Goal: Information Seeking & Learning: Learn about a topic

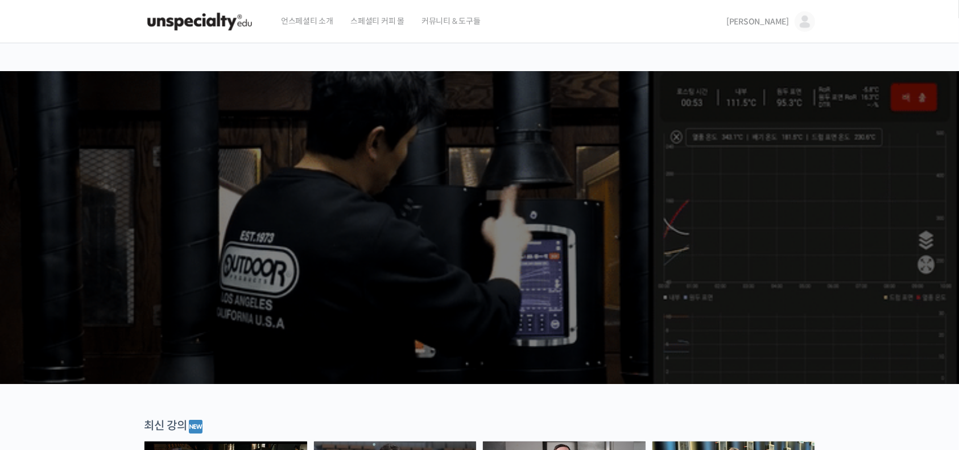
click at [778, 23] on span "[PERSON_NAME]" at bounding box center [758, 22] width 63 height 10
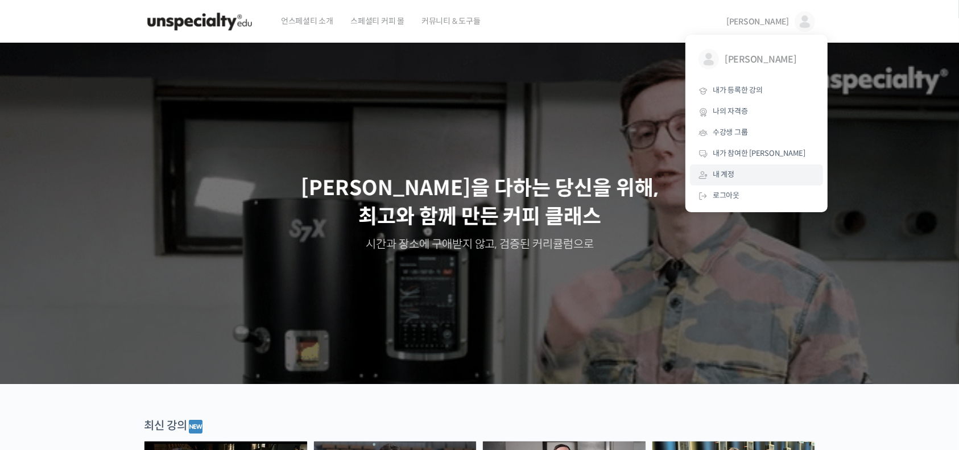
click at [760, 176] on link "내 계정" at bounding box center [756, 174] width 133 height 21
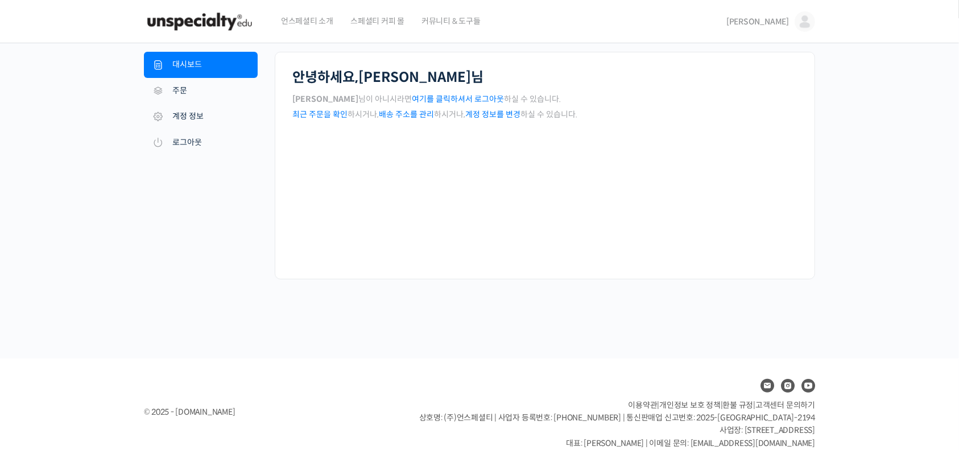
click at [801, 23] on img at bounding box center [805, 21] width 20 height 20
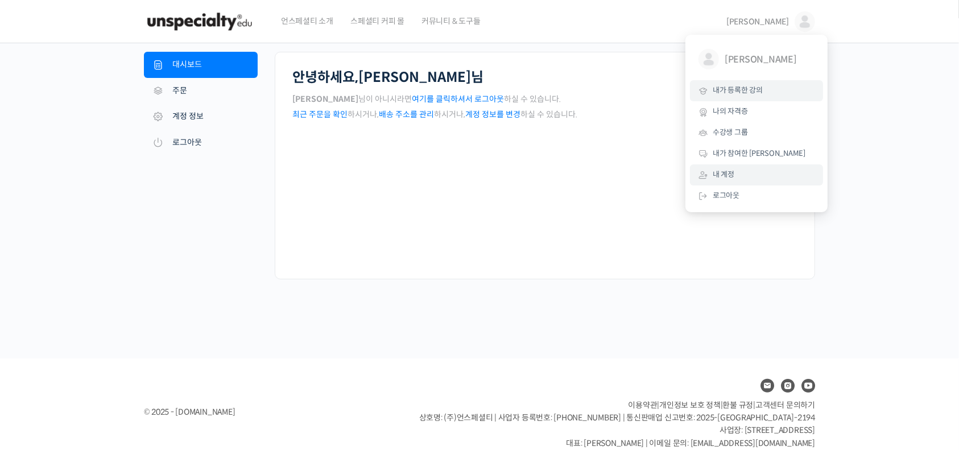
click at [740, 91] on span "내가 등록한 강의" at bounding box center [738, 90] width 50 height 10
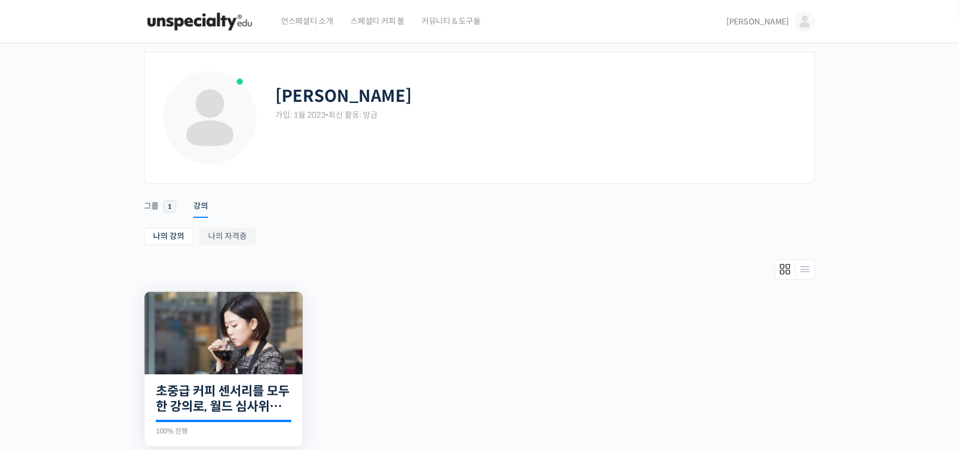
click at [233, 381] on div "17개의 수업 초중급 커피 센서리를 모두 한 강의로, 월드 심사위원의 센서리 클래스 100% 진행 최근 활동: 2023년 01월 30일 4:1…" at bounding box center [224, 410] width 158 height 72
click at [228, 393] on link "초중급 커피 센서리를 모두 한 강의로, 월드 심사위원의 센서리 클래스" at bounding box center [223, 399] width 135 height 31
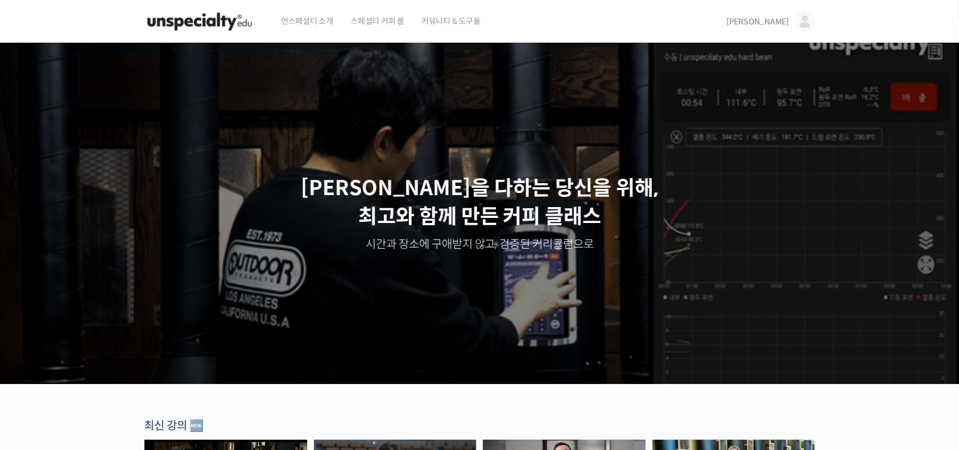
click at [773, 20] on span "[PERSON_NAME]" at bounding box center [758, 22] width 63 height 10
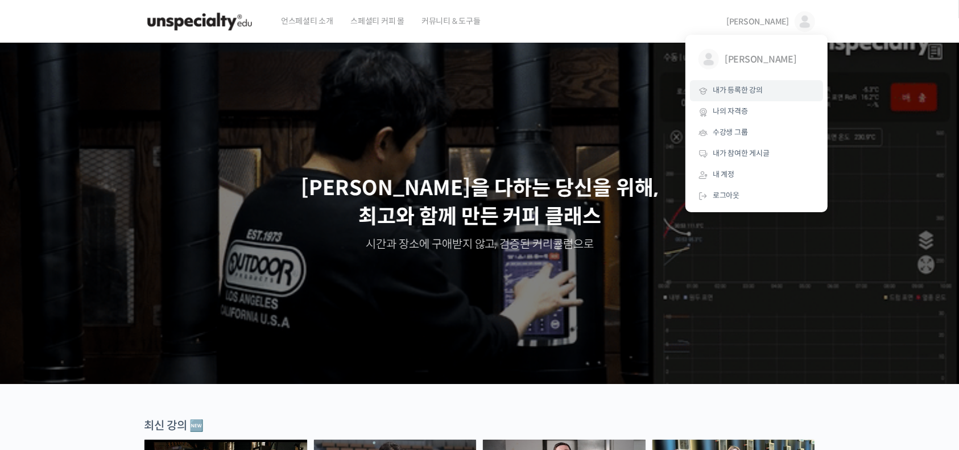
click at [736, 85] on span "내가 등록한 강의" at bounding box center [738, 90] width 50 height 10
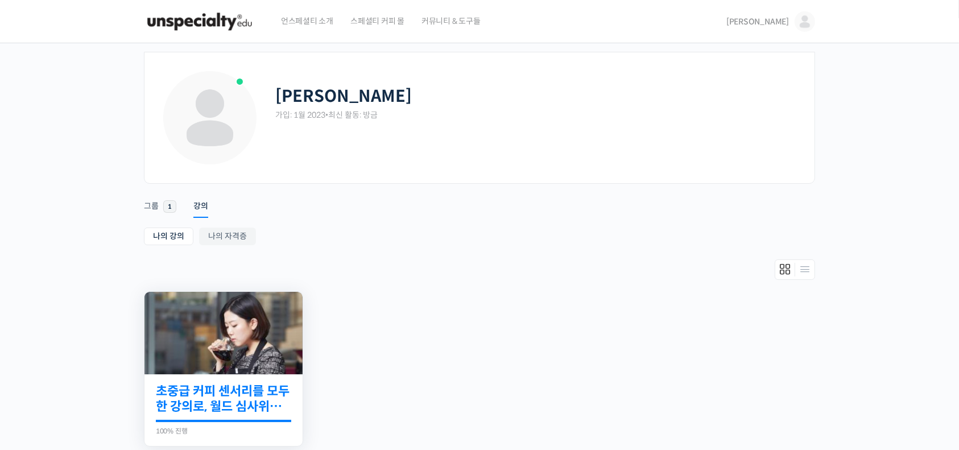
click at [230, 396] on link "초중급 커피 센서리를 모두 한 강의로, 월드 심사위원의 센서리 클래스" at bounding box center [223, 399] width 135 height 31
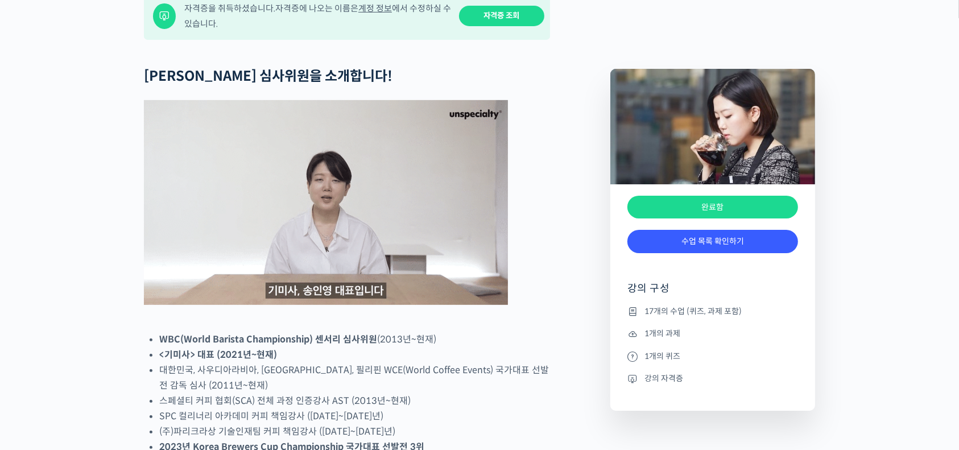
scroll to position [516, 0]
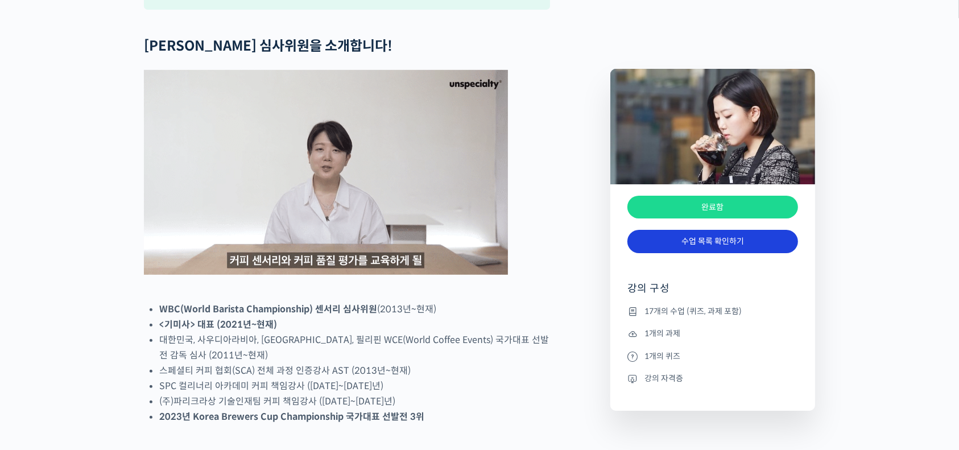
click at [691, 238] on link "수업 목록 확인하기" at bounding box center [713, 241] width 171 height 23
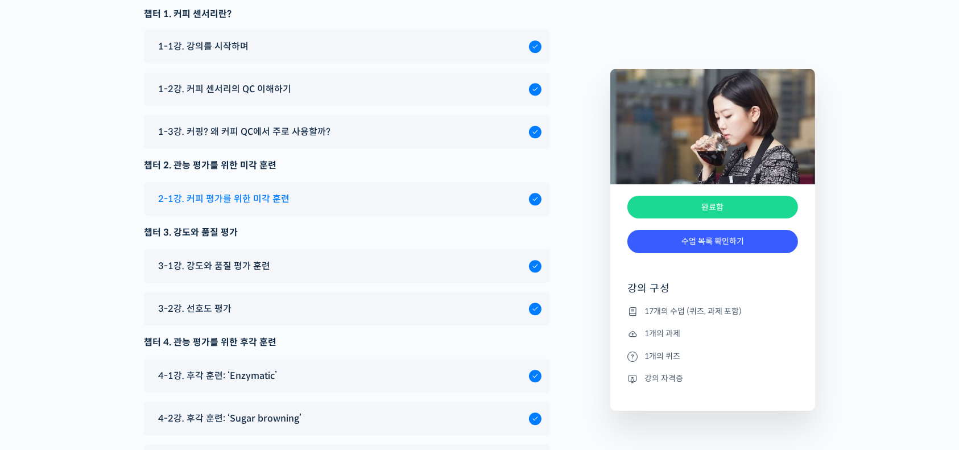
click at [316, 191] on div "2-1강. 커피 평가를 위한 미각 훈련" at bounding box center [341, 198] width 377 height 15
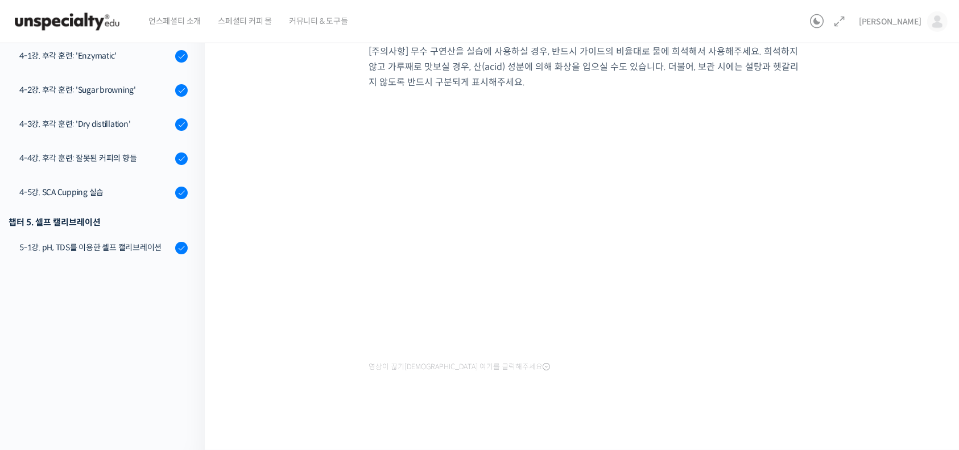
scroll to position [72, 0]
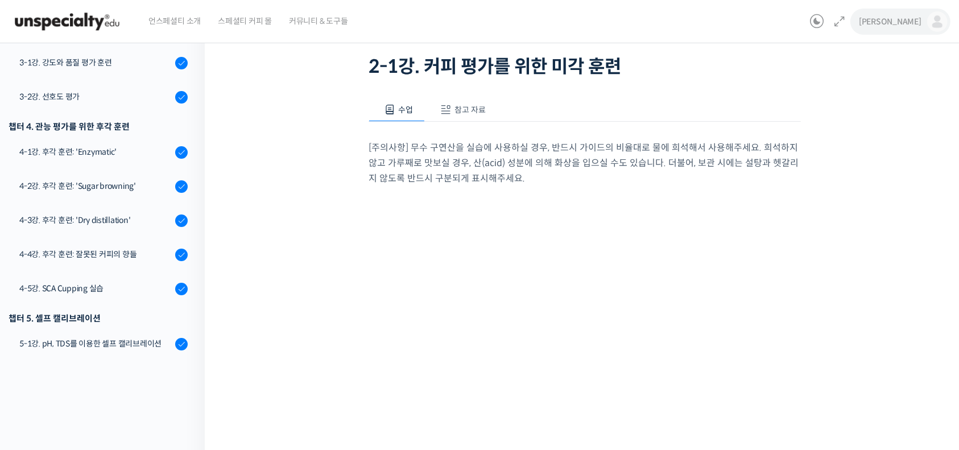
click at [935, 24] on img at bounding box center [938, 21] width 20 height 20
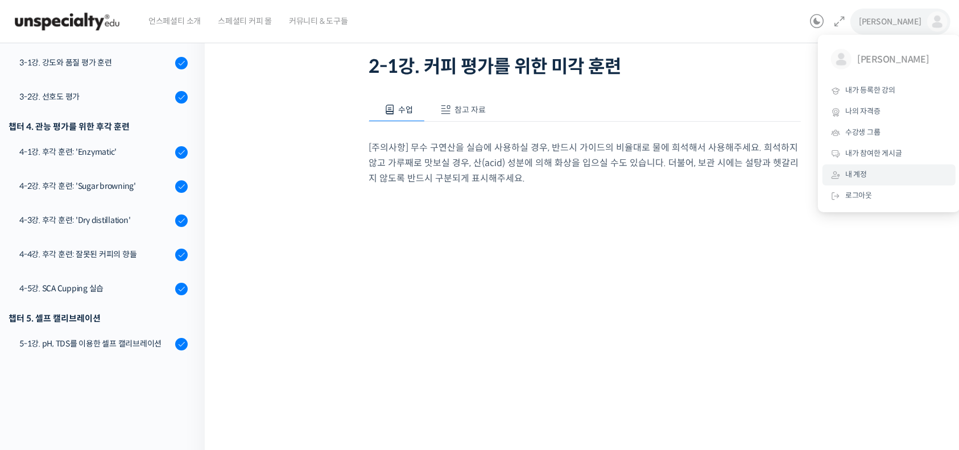
click at [855, 170] on span "내 계정" at bounding box center [857, 175] width 22 height 10
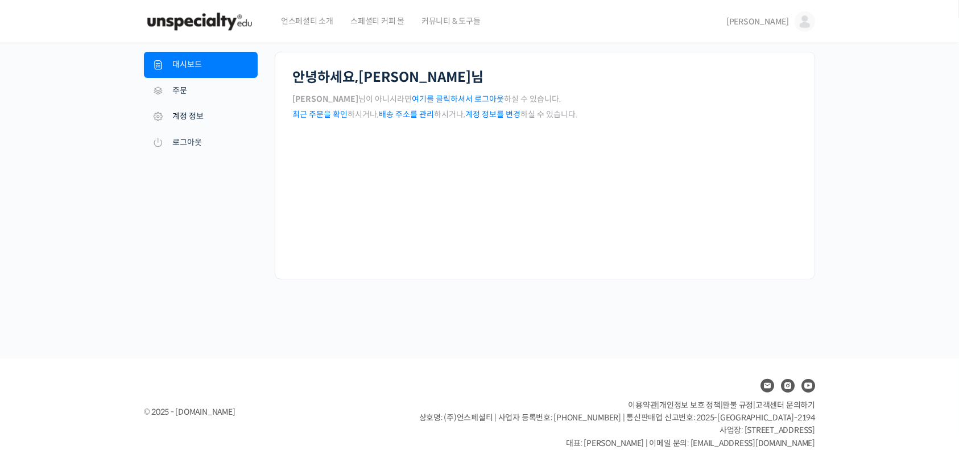
click at [487, 114] on link "계정 정보를 변경" at bounding box center [493, 114] width 55 height 10
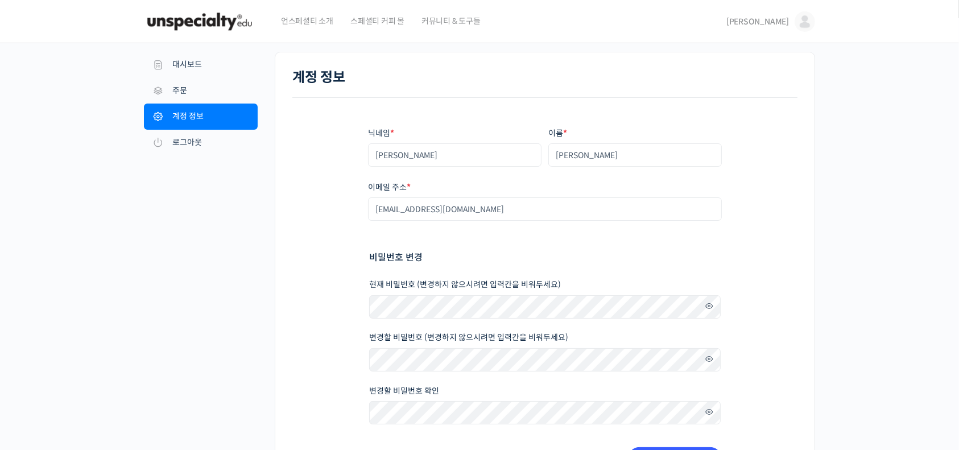
click at [776, 24] on span "[PERSON_NAME]" at bounding box center [758, 22] width 63 height 10
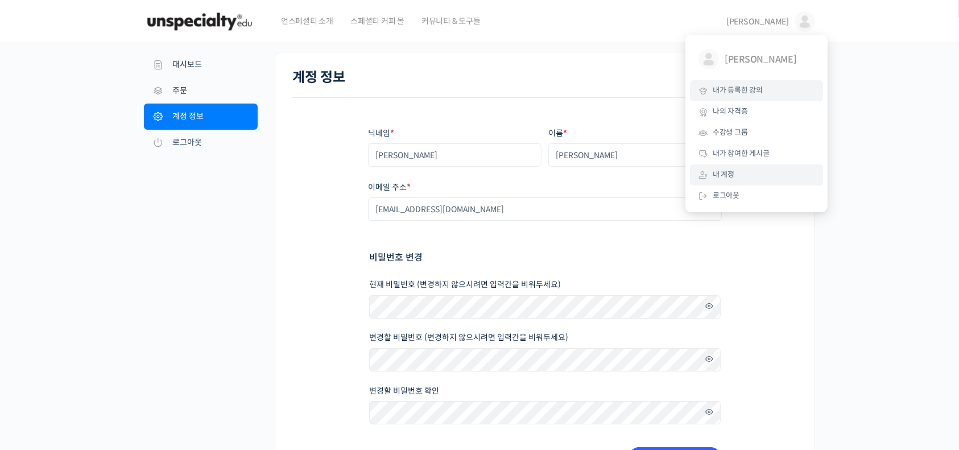
click at [745, 91] on span "내가 등록한 강의" at bounding box center [738, 90] width 50 height 10
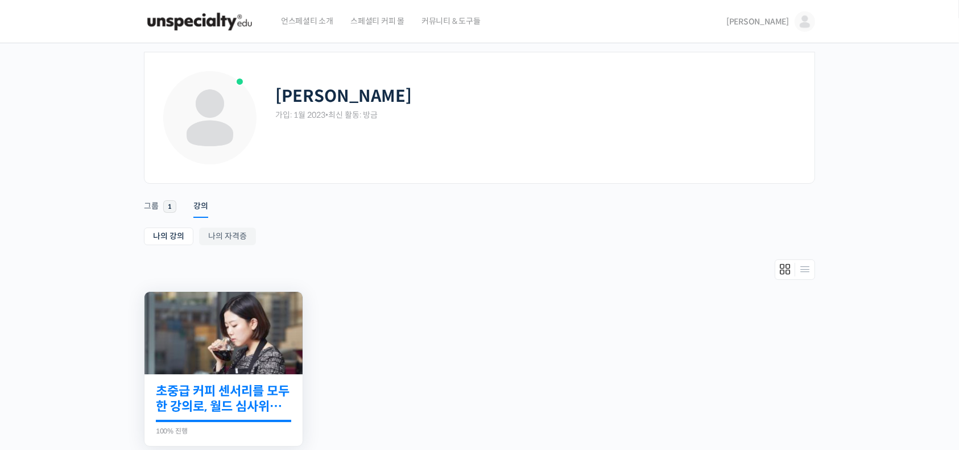
click at [221, 394] on link "초중급 커피 센서리를 모두 한 강의로, 월드 심사위원의 센서리 클래스" at bounding box center [223, 399] width 135 height 31
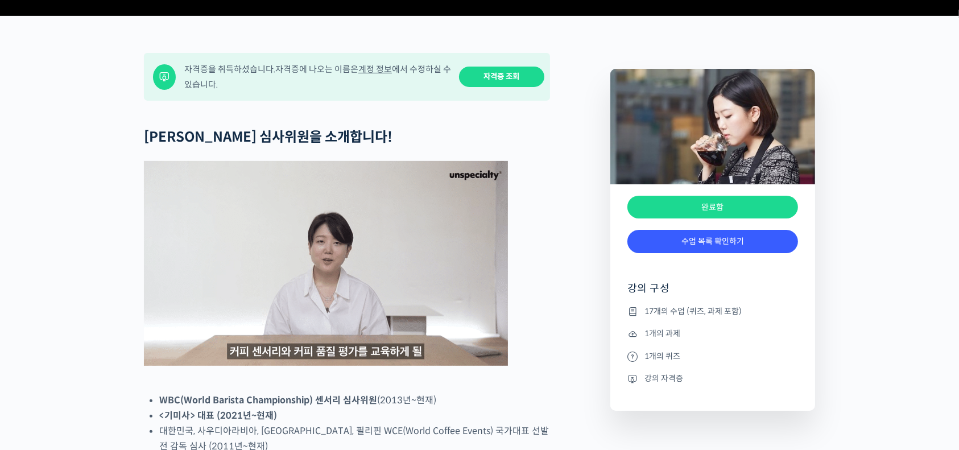
scroll to position [475, 0]
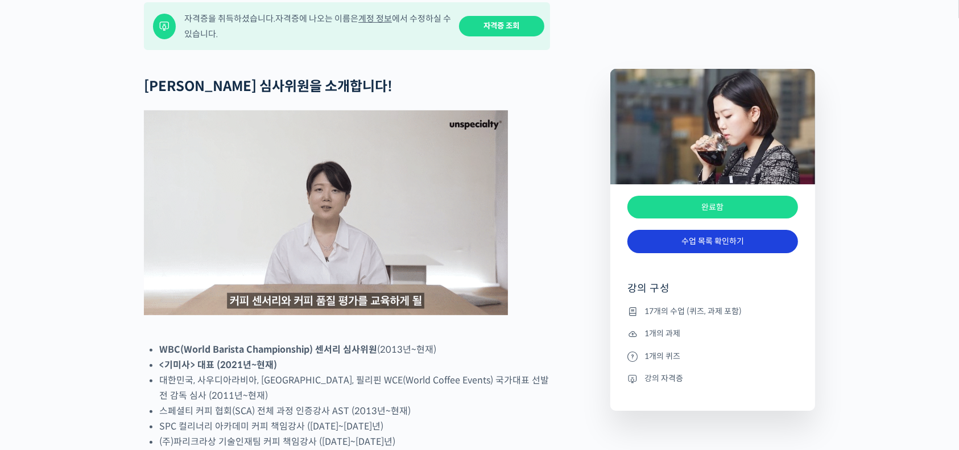
click at [706, 235] on link "수업 목록 확인하기" at bounding box center [713, 241] width 171 height 23
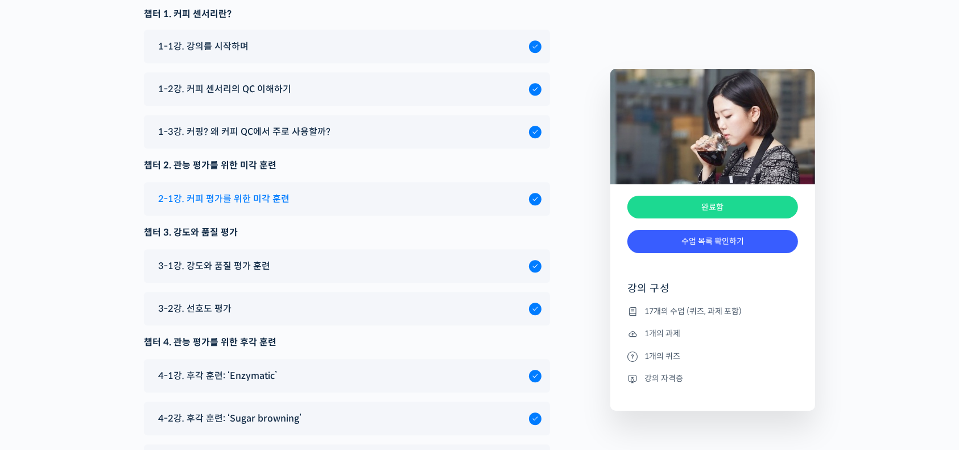
click at [269, 191] on span "2-1강. 커피 평가를 위한 미각 훈련" at bounding box center [223, 198] width 131 height 15
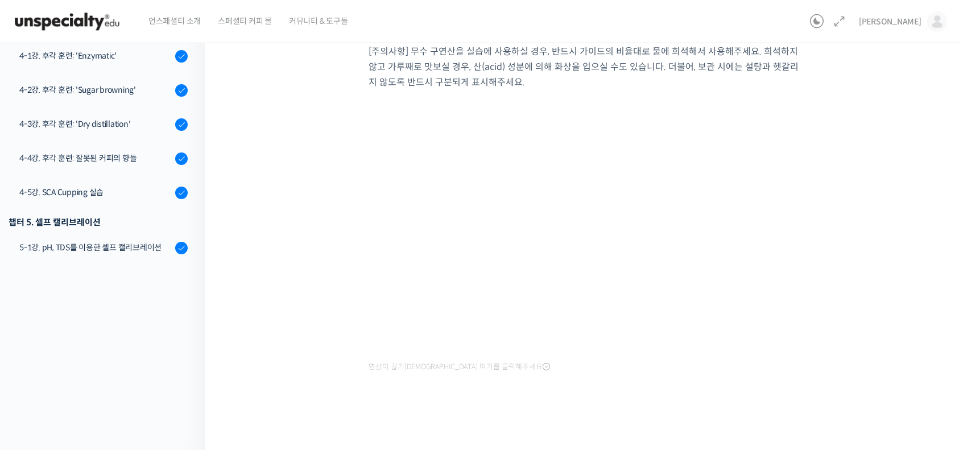
scroll to position [72, 0]
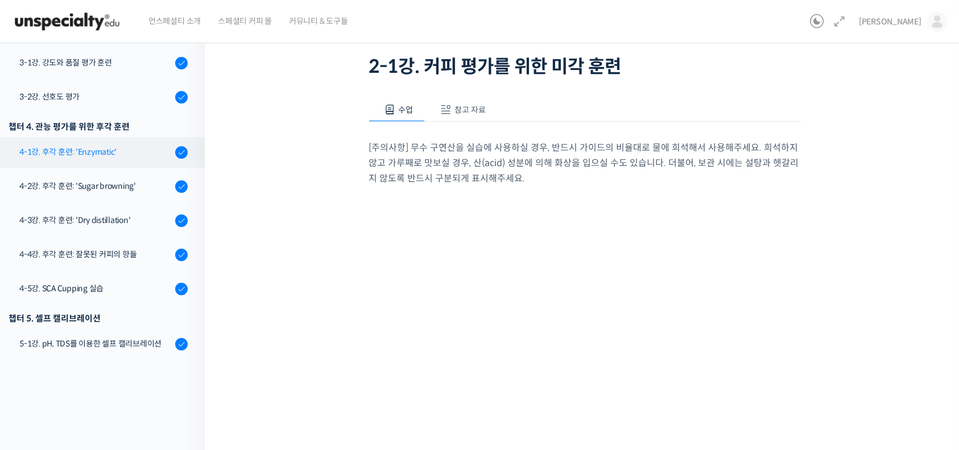
click at [89, 153] on div "4-1강. 후각 훈련: 'Enzymatic'" at bounding box center [95, 152] width 153 height 13
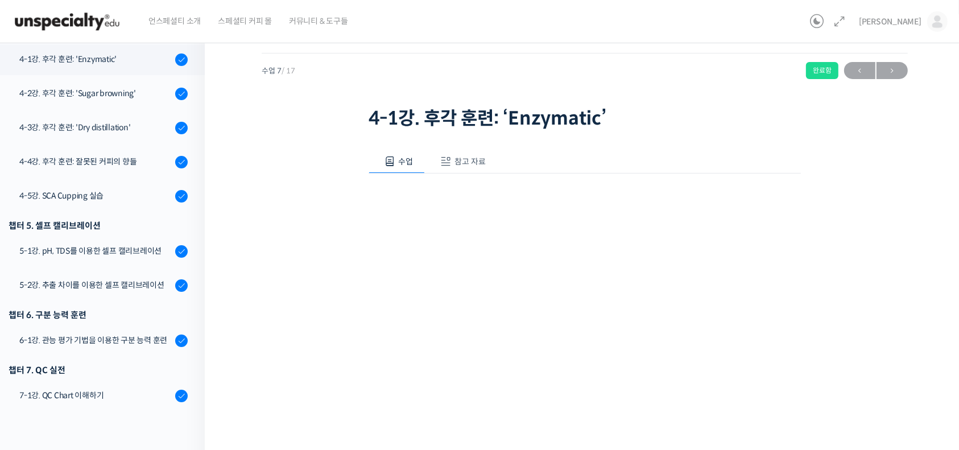
scroll to position [30, 0]
